Goal: Transaction & Acquisition: Subscribe to service/newsletter

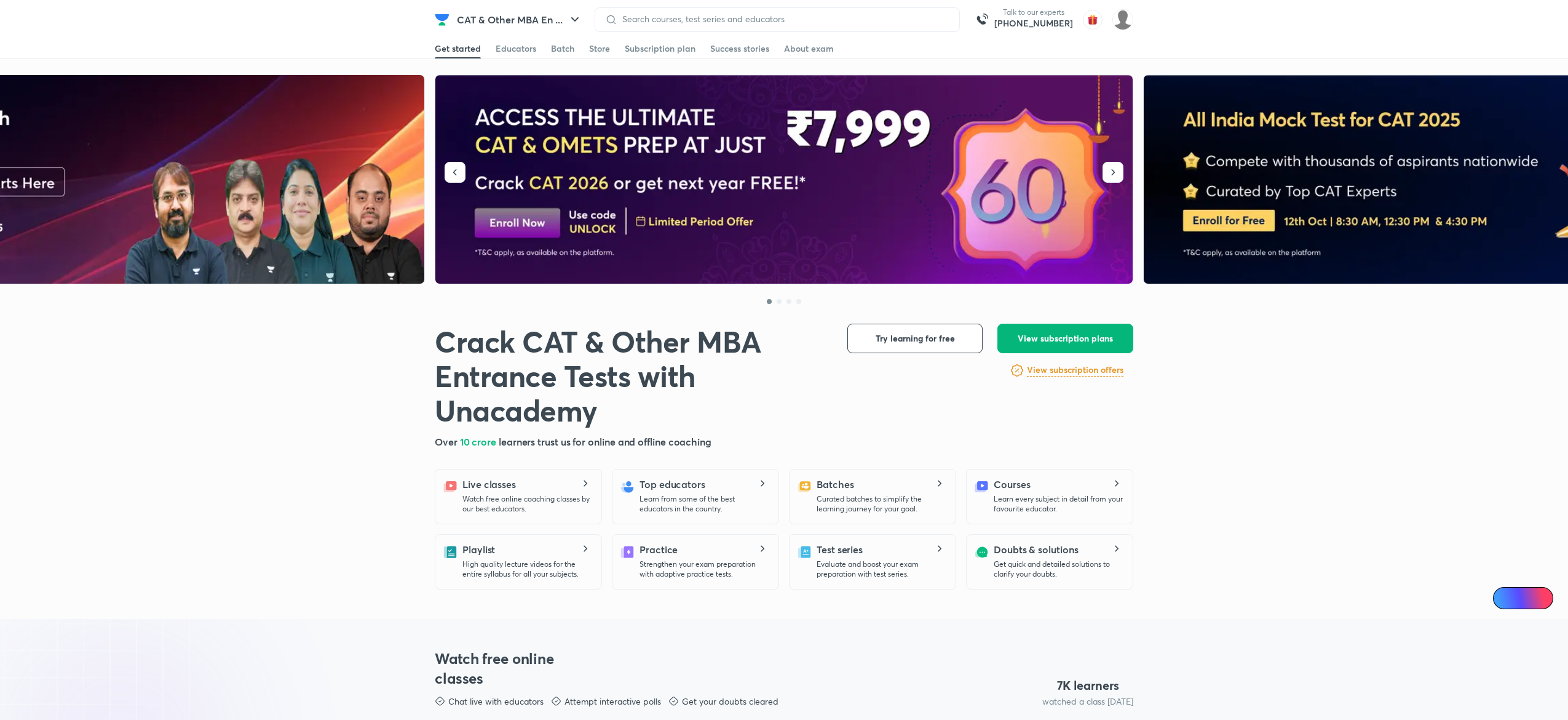
click at [1020, 332] on span "View subscription plans" at bounding box center [1066, 338] width 96 height 13
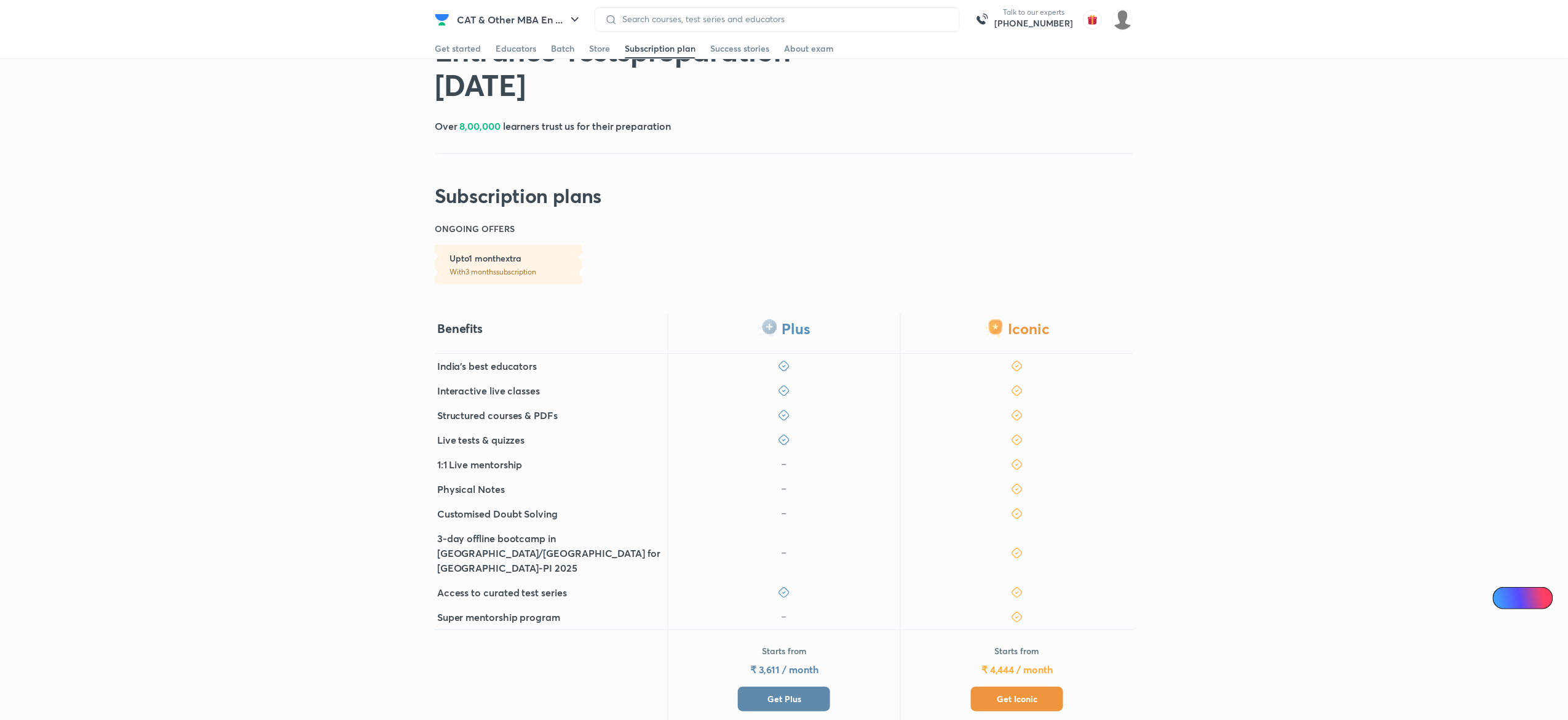
scroll to position [263, 0]
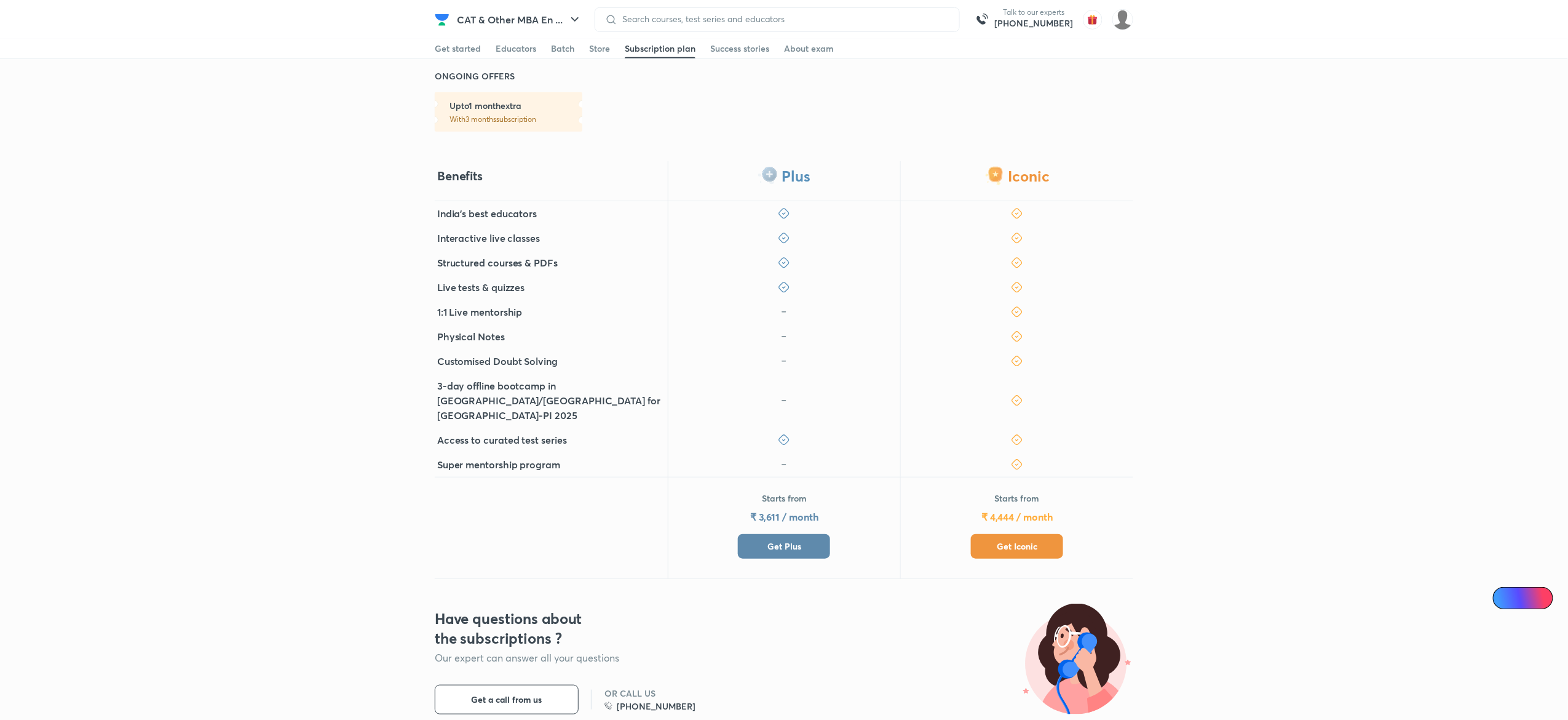
click at [818, 533] on button "Get Plus" at bounding box center [784, 545] width 92 height 24
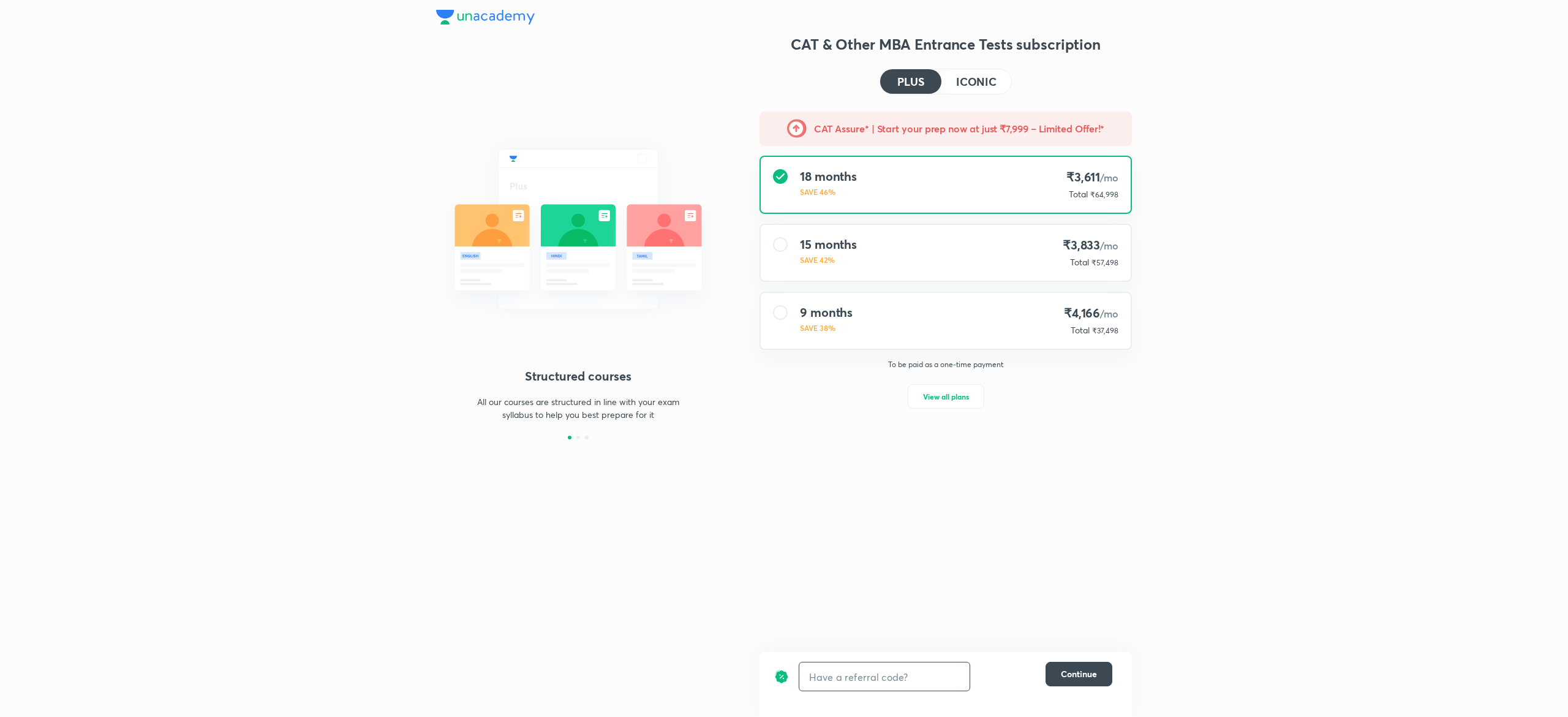
click at [862, 668] on input "text" at bounding box center [884, 677] width 170 height 29
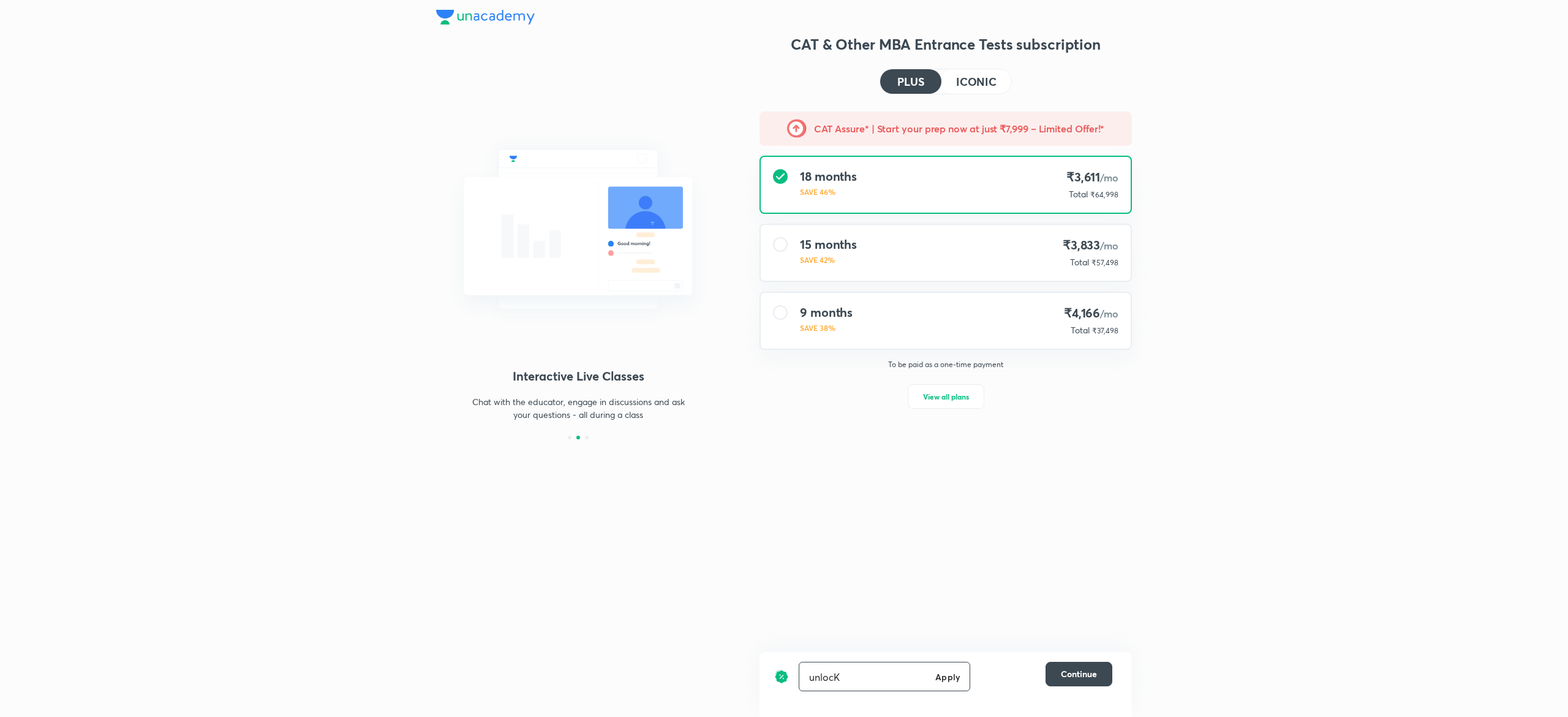
type input "unlocK"
drag, startPoint x: 859, startPoint y: 138, endPoint x: 893, endPoint y: 125, distance: 36.4
click at [893, 125] on div "CAT Assure* | Start your prep now at just ₹7,999 – Limited Offer!*" at bounding box center [945, 128] width 358 height 19
click at [893, 125] on h5 "CAT Assure* | Start your prep now at just ₹7,999 – Limited Offer!*" at bounding box center [959, 128] width 291 height 15
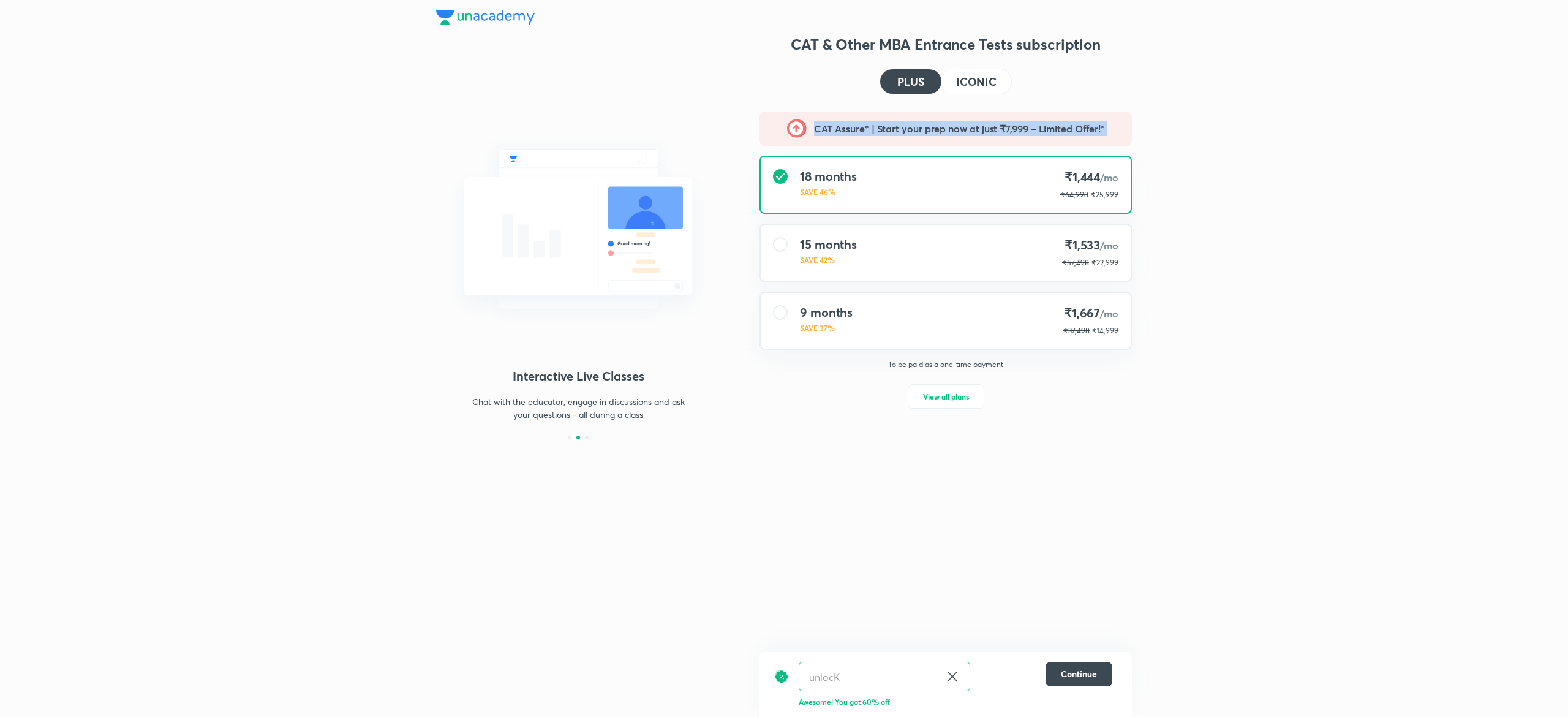
click at [893, 125] on h5 "CAT Assure* | Start your prep now at just ₹7,999 – Limited Offer!*" at bounding box center [959, 128] width 291 height 15
copy div "CAT Assure* | Start your prep now at just ₹7,999 – Limited Offer!*"
